Goal: Information Seeking & Learning: Check status

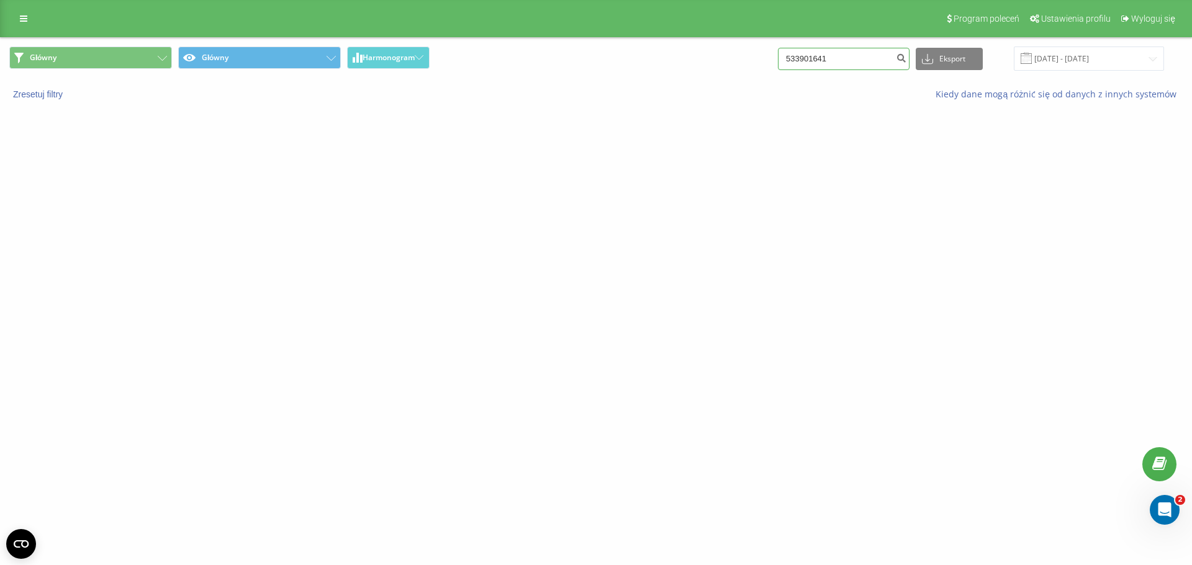
drag, startPoint x: 872, startPoint y: 63, endPoint x: 752, endPoint y: 61, distance: 120.4
click at [752, 61] on div "Główny Główny Harmonogram 533901641 Eksport .csv .xls .xlsx [DATE] - [DATE]" at bounding box center [595, 59] width 1173 height 24
click at [795, 145] on div "lionautoauction.pl 533901641 Projekty lionautoauction.pl Centrum obsługi Dzienn…" at bounding box center [596, 282] width 1192 height 565
click at [392, 155] on div "lionautoauction.pl 533901641 Projekty lionautoauction.pl Centrum obsługi Dzienn…" at bounding box center [596, 282] width 1192 height 565
click at [125, 58] on button "Główny" at bounding box center [90, 58] width 163 height 22
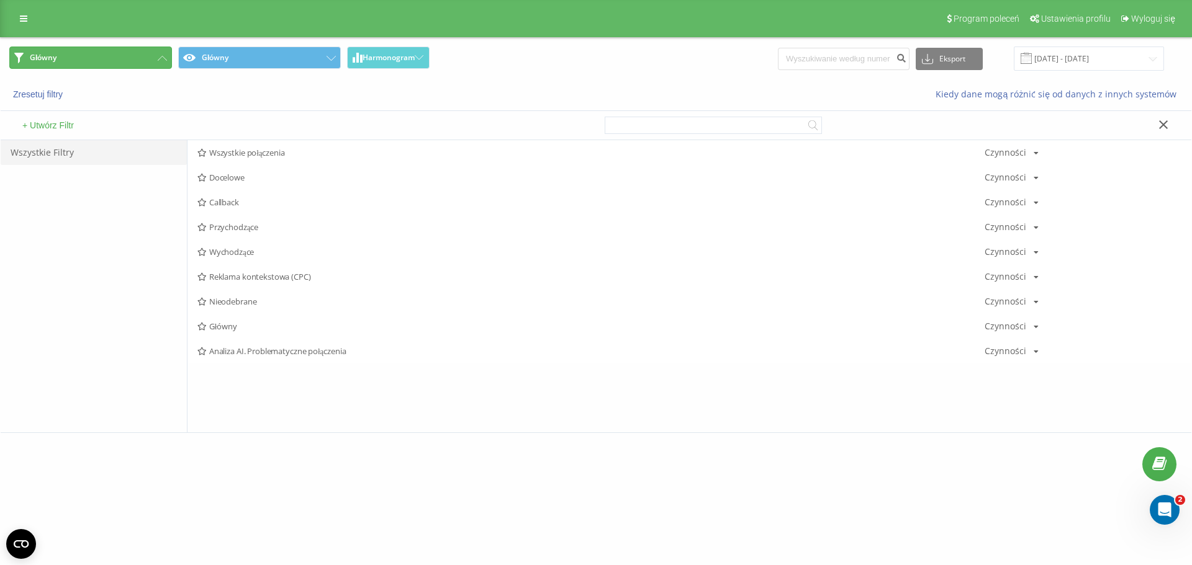
click at [125, 58] on button "Główny" at bounding box center [90, 58] width 163 height 22
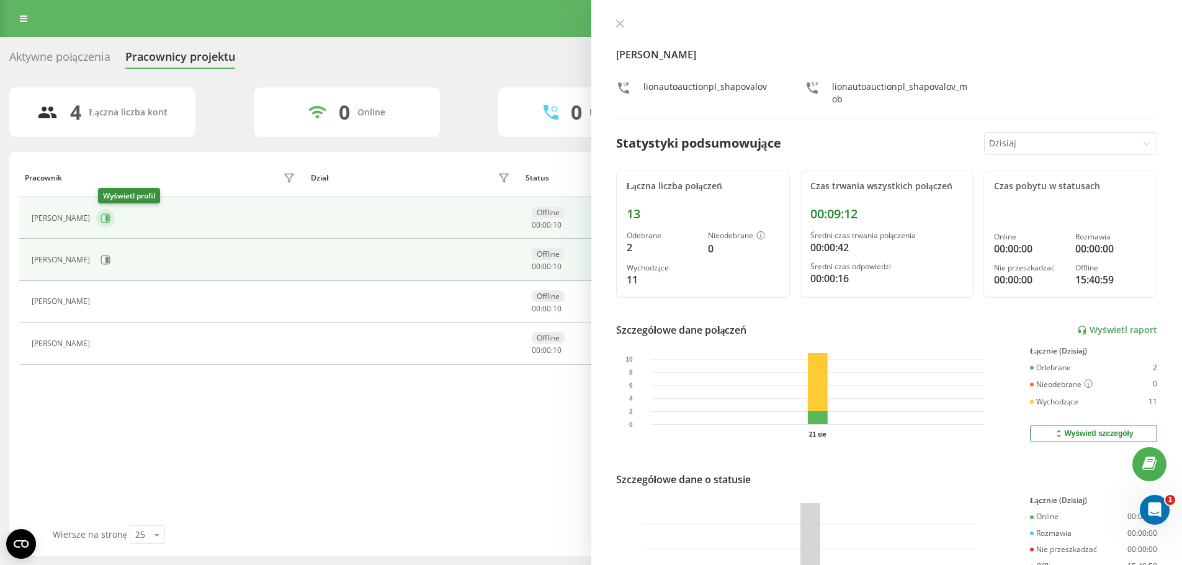
click at [109, 218] on icon at bounding box center [107, 218] width 3 height 6
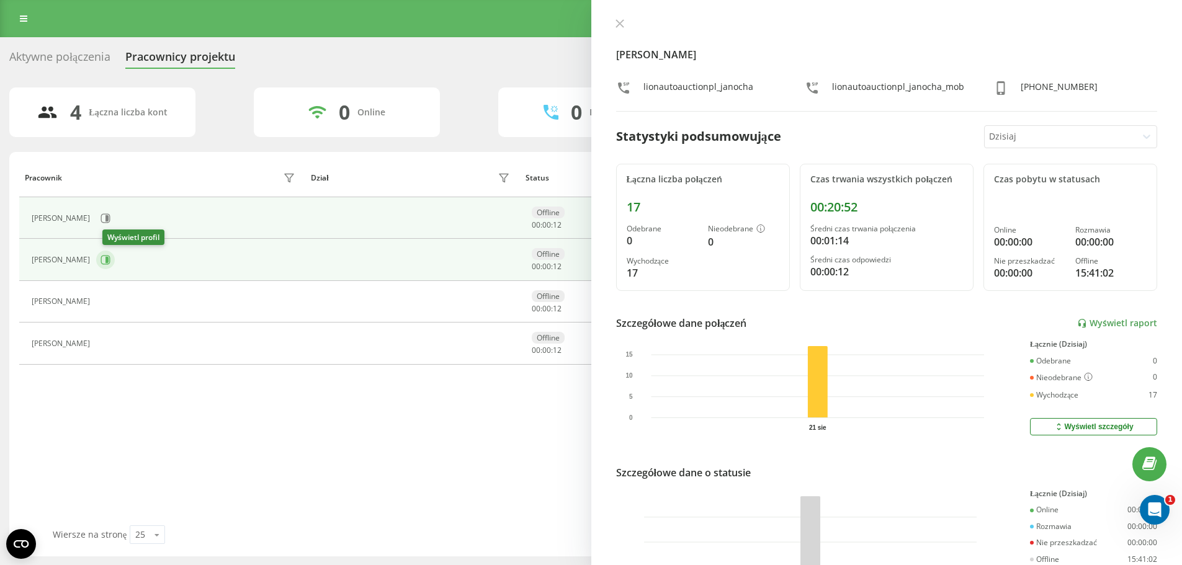
click at [110, 261] on icon at bounding box center [106, 260] width 10 height 10
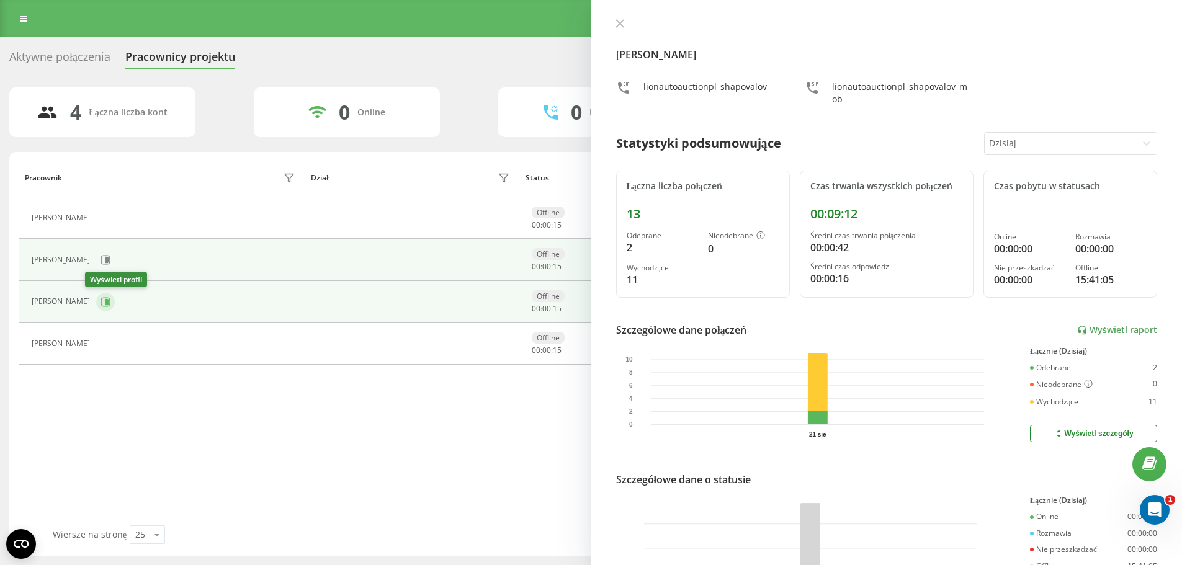
click at [99, 304] on button at bounding box center [105, 302] width 19 height 19
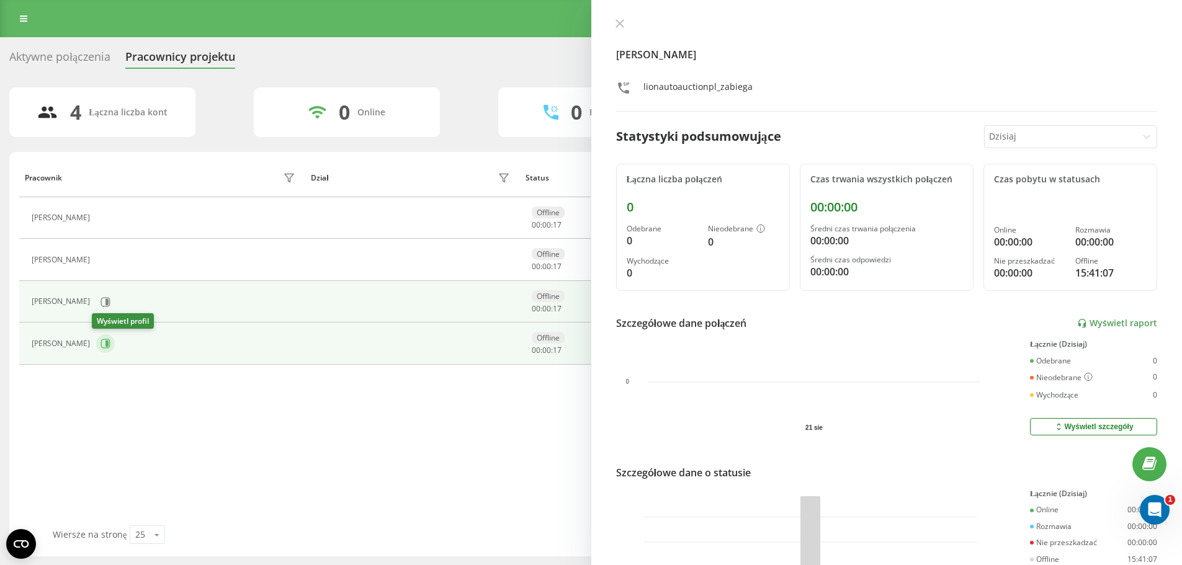
click at [101, 344] on icon at bounding box center [106, 344] width 10 height 10
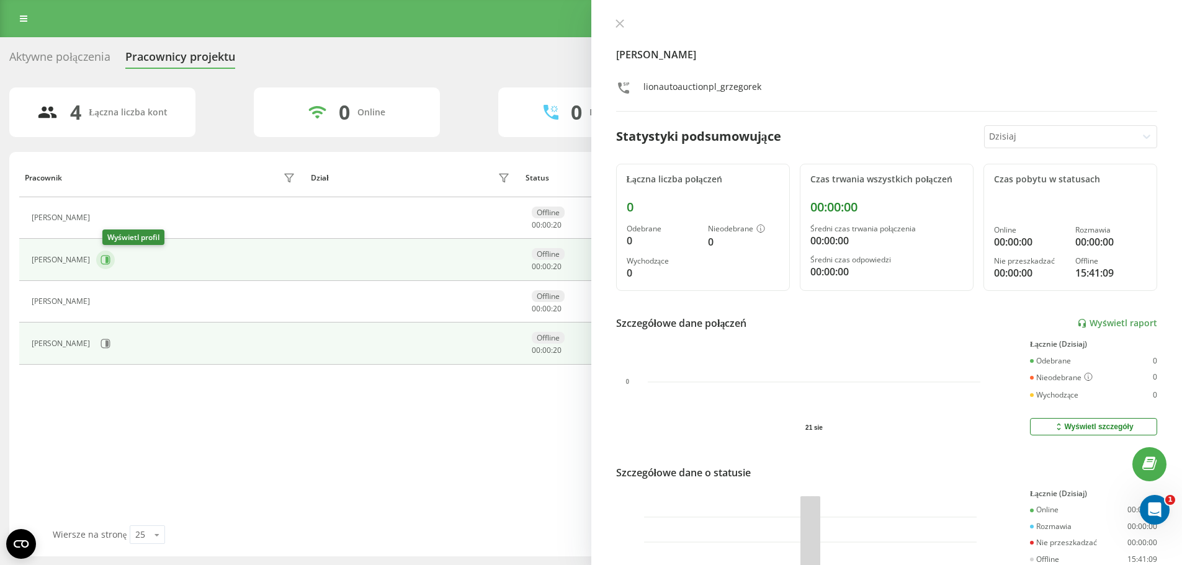
click at [110, 259] on icon at bounding box center [106, 260] width 10 height 10
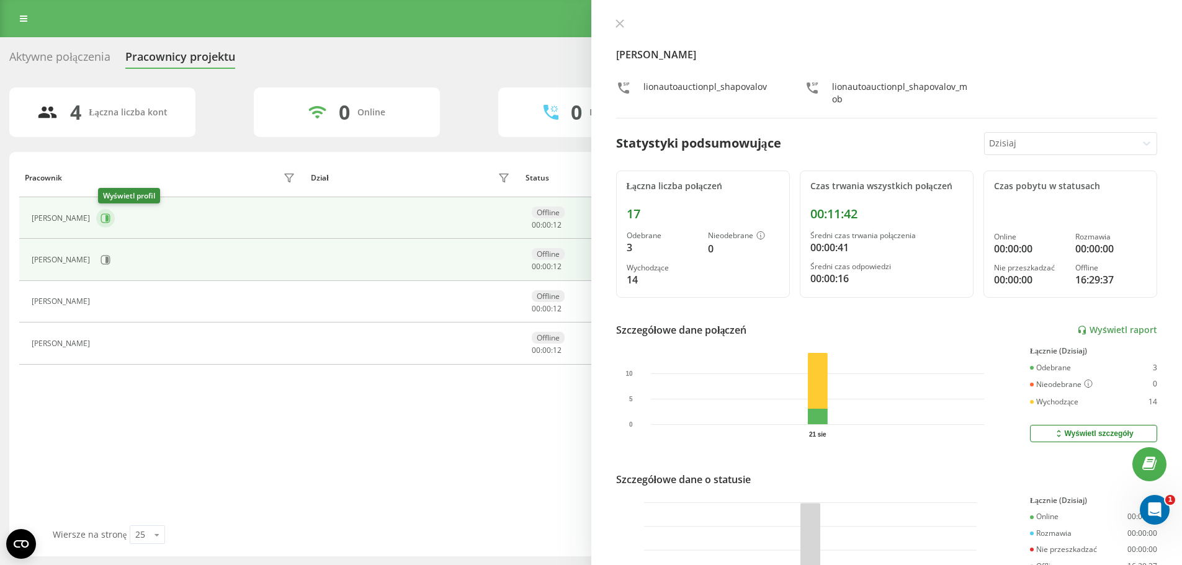
click at [107, 216] on icon at bounding box center [106, 219] width 10 height 10
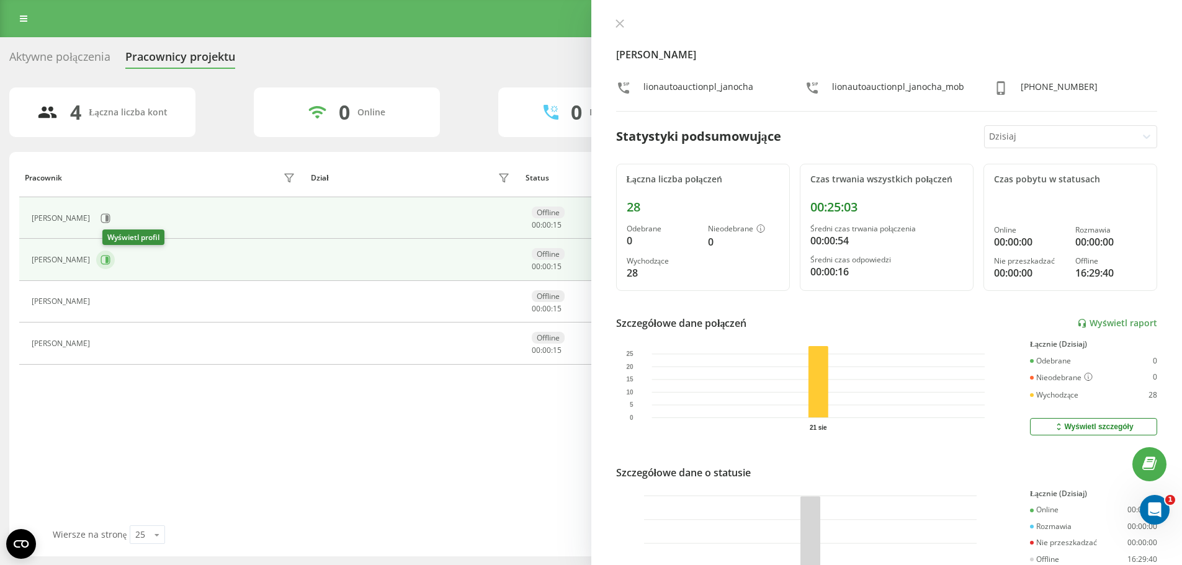
click at [109, 258] on icon at bounding box center [107, 260] width 3 height 6
